Goal: Transaction & Acquisition: Purchase product/service

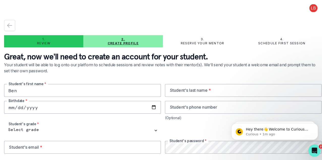
type input "Ben"
type input "[PERSON_NAME]"
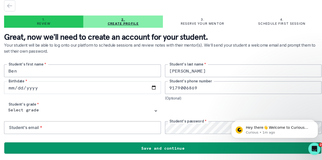
type input "9179006869"
drag, startPoint x: 50, startPoint y: 87, endPoint x: 19, endPoint y: 79, distance: 31.4
click at [19, 79] on div "[PERSON_NAME] Student's first name * [PERSON_NAME] Student's last name * Birthd…" at bounding box center [161, 100] width 314 height 69
type input "[DATE]"
click at [45, 96] on div "[DEMOGRAPHIC_DATA] Birthdate *" at bounding box center [81, 91] width 155 height 19
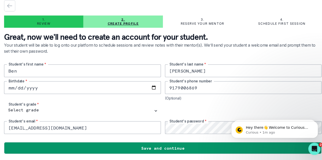
type input "[EMAIL_ADDRESS][DOMAIN_NAME]"
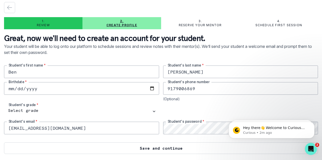
click at [155, 151] on button "Save and continue" at bounding box center [161, 149] width 314 height 12
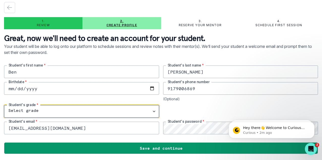
select select "10th Grade"
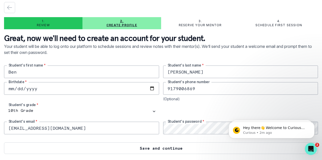
click at [139, 149] on button "Save and continue" at bounding box center [161, 149] width 314 height 12
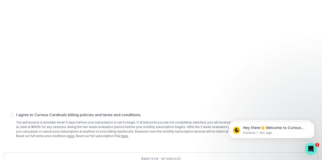
scroll to position [218, 0]
click at [13, 114] on span at bounding box center [12, 114] width 4 height 4
click at [10, 114] on input "checkbox" at bounding box center [10, 114] width 0 height 0
checkbox input "true"
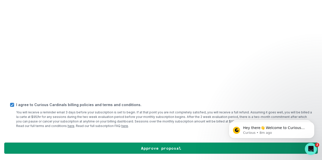
scroll to position [227, 0]
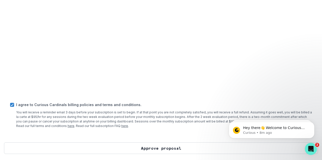
click at [56, 149] on button "Approve proposal" at bounding box center [161, 149] width 314 height 12
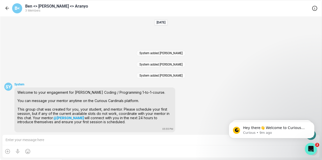
scroll to position [23, 0]
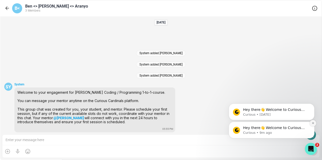
click at [313, 124] on icon "Dismiss notification" at bounding box center [313, 123] width 3 height 3
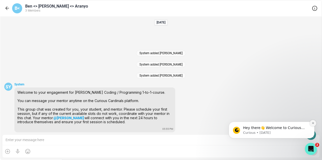
click at [313, 124] on icon "Dismiss notification" at bounding box center [313, 123] width 3 height 3
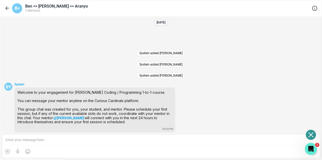
scroll to position [0, 0]
click at [313, 137] on icon "Open or close messaging widget" at bounding box center [311, 134] width 5 height 5
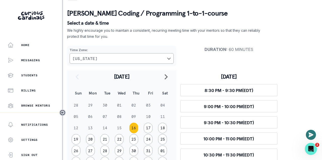
scroll to position [17, 0]
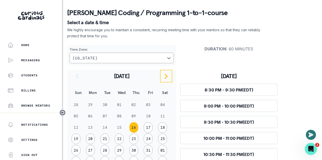
click at [166, 79] on icon "navigate to next month" at bounding box center [166, 76] width 6 height 6
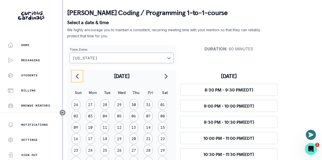
click at [78, 81] on button "navigate to previous month" at bounding box center [77, 76] width 12 height 13
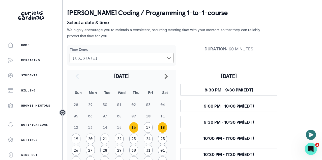
click at [165, 128] on button "18" at bounding box center [162, 127] width 9 height 11
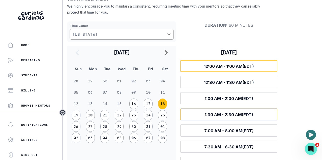
scroll to position [45, 0]
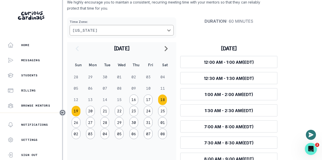
click at [77, 110] on button "19" at bounding box center [76, 111] width 9 height 11
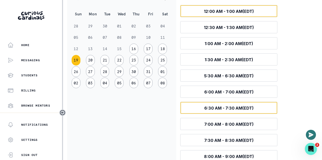
scroll to position [97, 0]
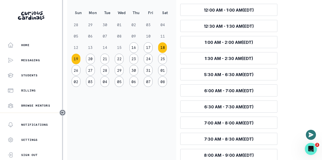
click at [162, 49] on button "18" at bounding box center [162, 47] width 9 height 11
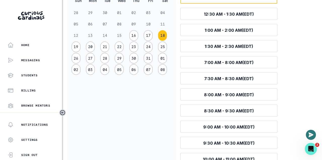
scroll to position [109, 0]
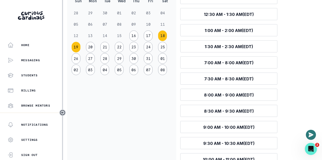
click at [77, 47] on button "19" at bounding box center [76, 47] width 9 height 11
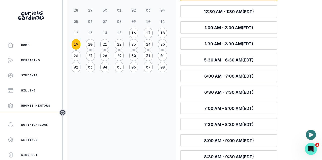
scroll to position [97, 0]
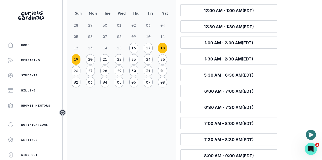
click at [164, 49] on button "18" at bounding box center [162, 48] width 9 height 11
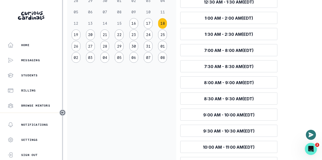
scroll to position [126, 0]
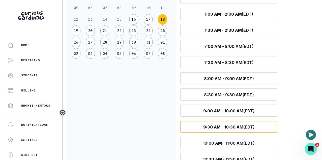
click at [211, 125] on span "9:30 AM - 10:30 AM (EDT)" at bounding box center [228, 127] width 51 height 5
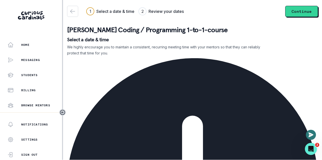
scroll to position [0, 0]
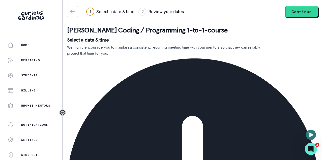
click at [307, 12] on button "Continue" at bounding box center [301, 11] width 33 height 11
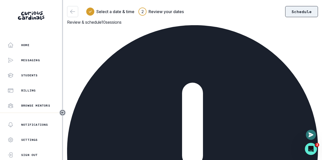
click at [292, 10] on button "Schedule" at bounding box center [301, 11] width 33 height 11
